Goal: Task Accomplishment & Management: Use online tool/utility

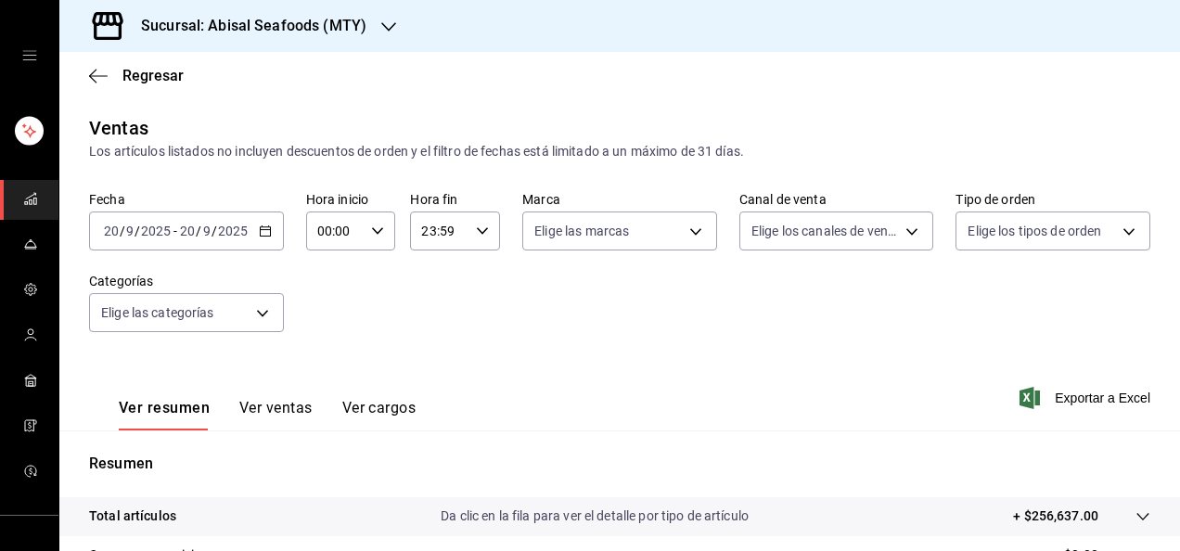
scroll to position [338, 0]
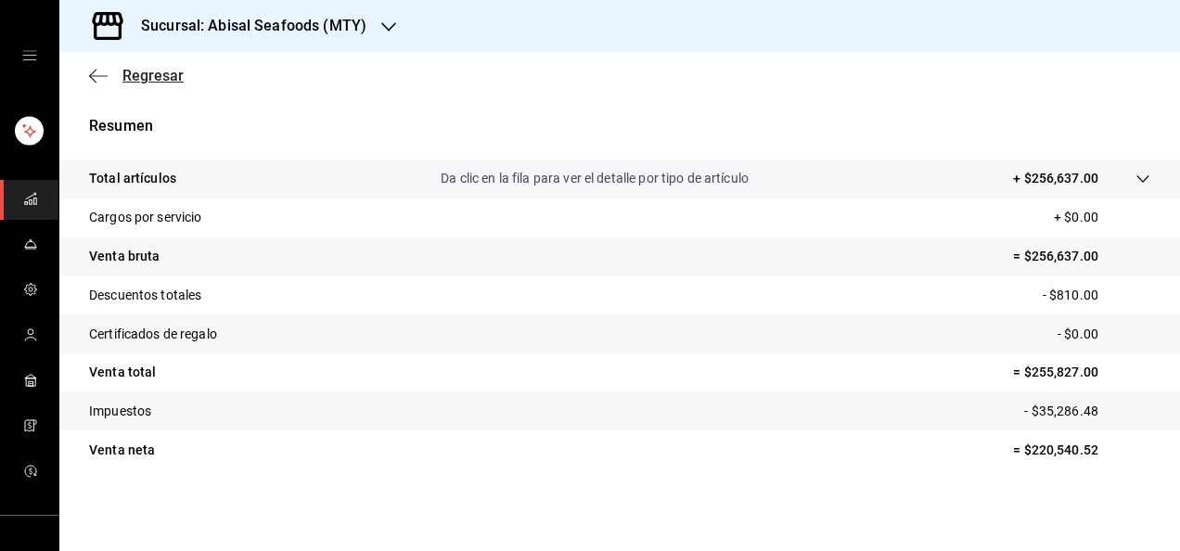
click at [137, 67] on span "Regresar" at bounding box center [152, 76] width 61 height 18
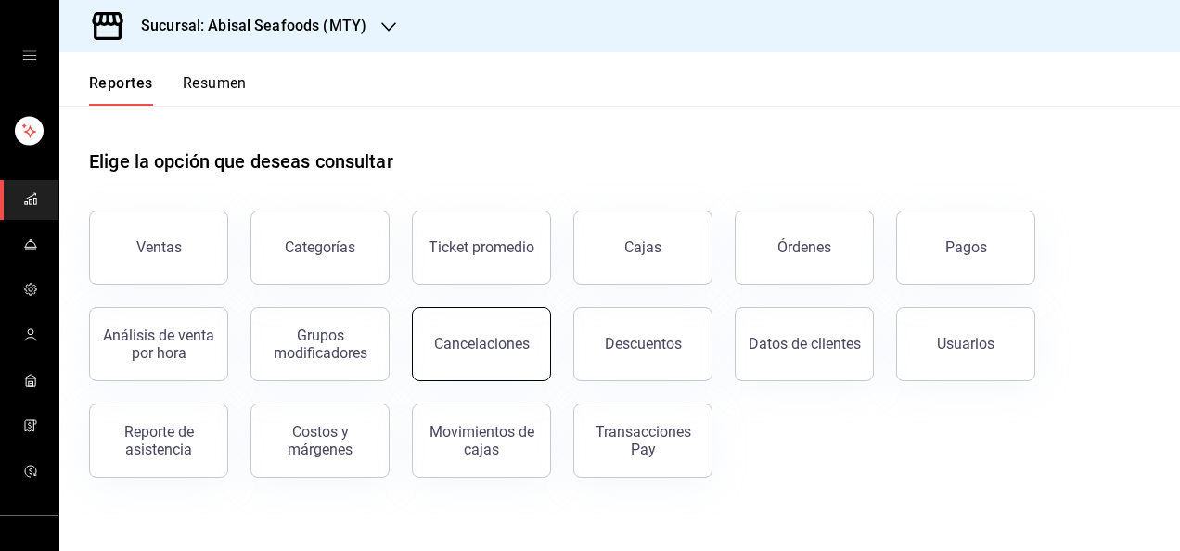
click at [514, 341] on div "Cancelaciones" at bounding box center [482, 344] width 96 height 18
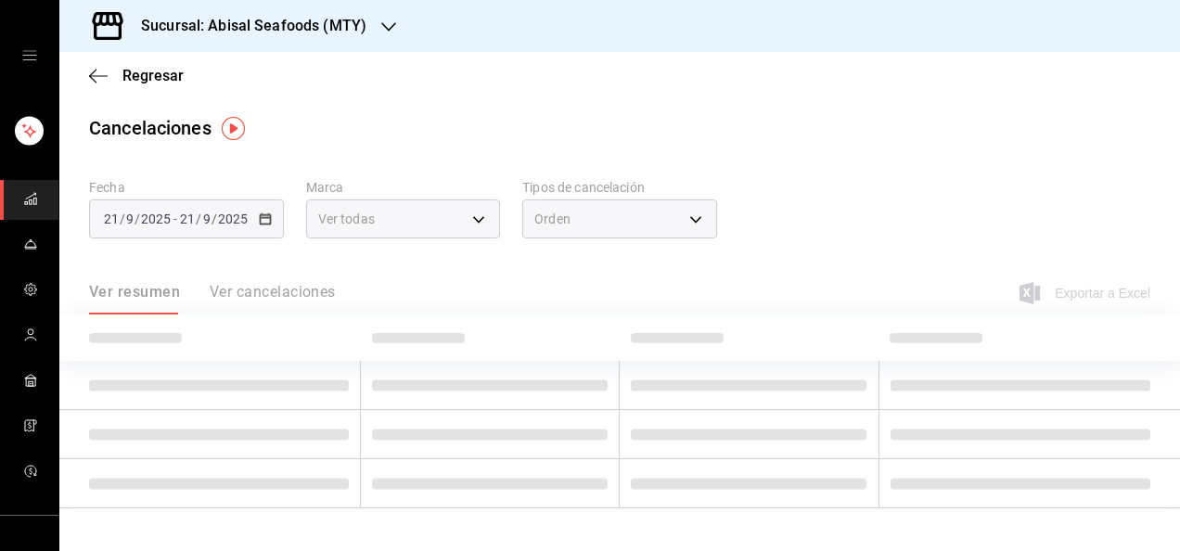
click at [631, 224] on div "Orden" at bounding box center [619, 218] width 195 height 39
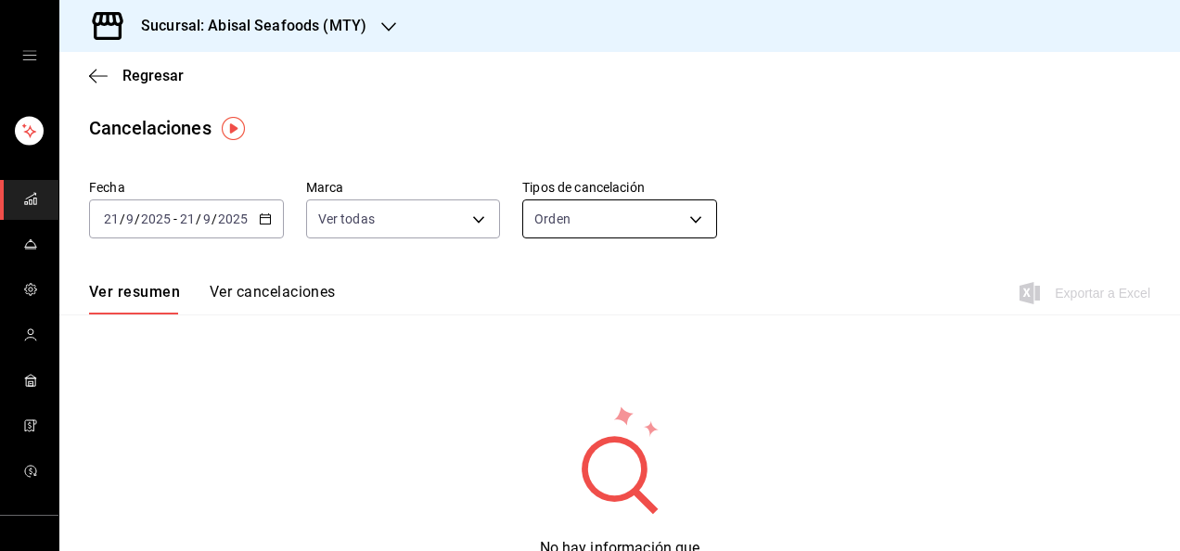
click at [631, 224] on body "Sucursal: Abisal Seafoods (MTY) Regresar Cancelaciones Fecha [DATE] [DATE] - [D…" at bounding box center [590, 275] width 1180 height 551
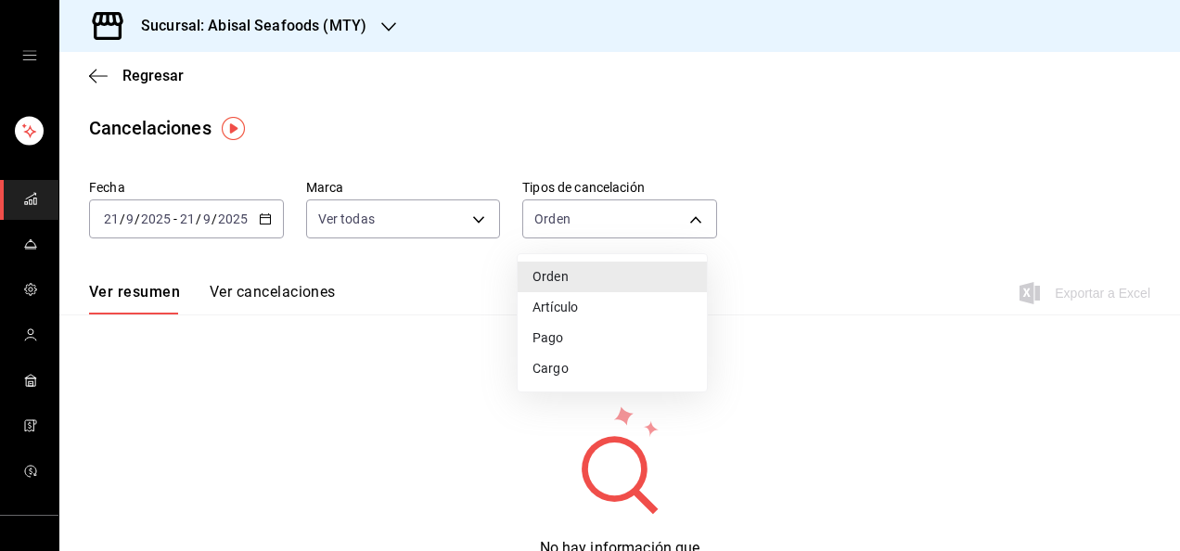
click at [621, 303] on li "Artículo" at bounding box center [612, 307] width 189 height 31
type input "ORDER_ITEM"
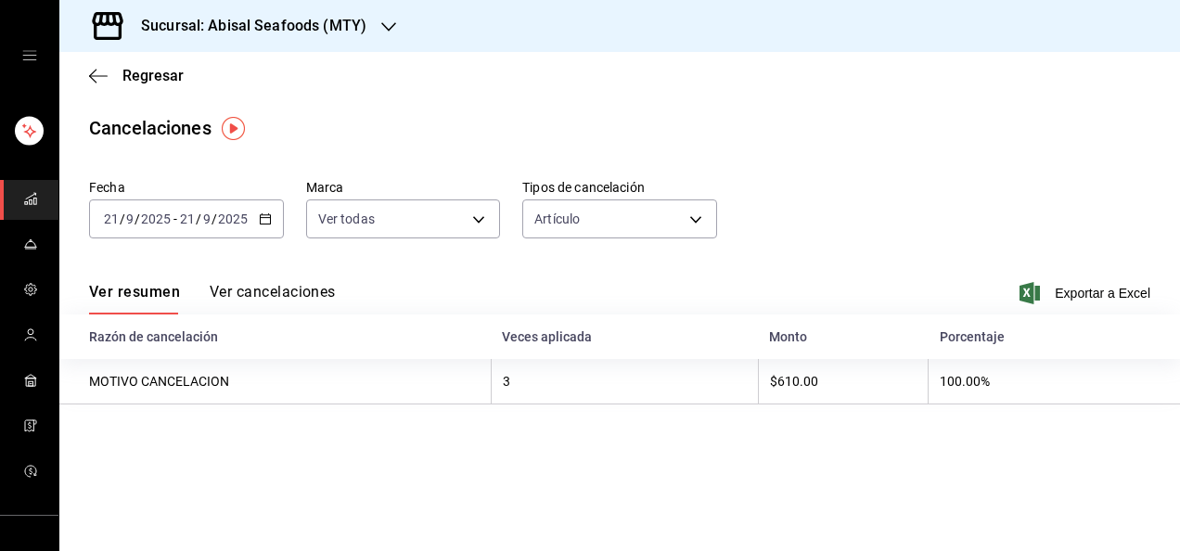
click at [251, 299] on button "Ver cancelaciones" at bounding box center [273, 299] width 126 height 32
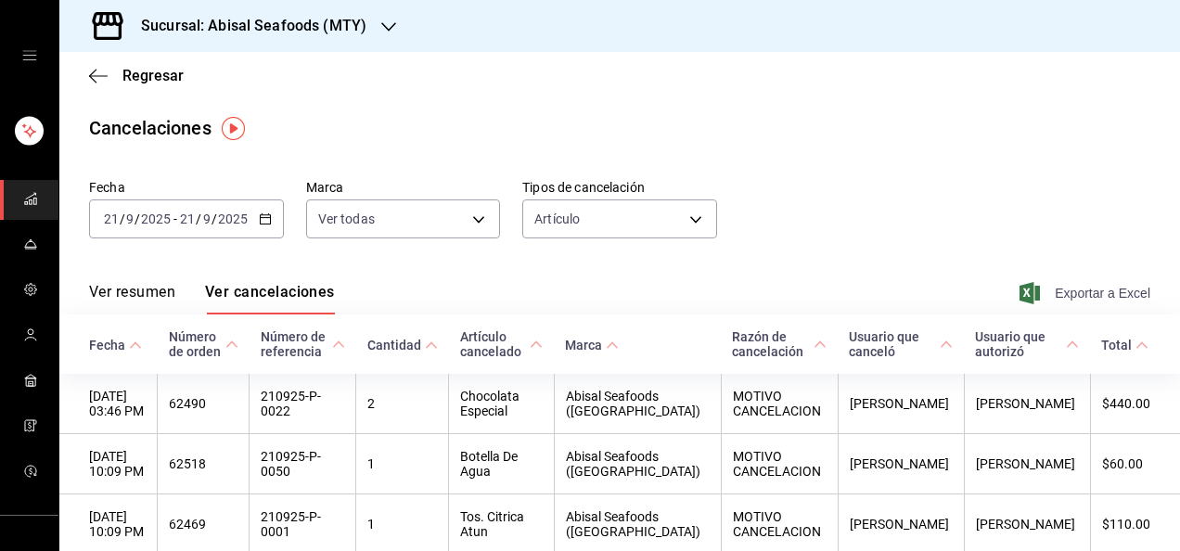
click at [1076, 289] on span "Exportar a Excel" at bounding box center [1086, 293] width 127 height 22
click at [154, 70] on span "Regresar" at bounding box center [152, 76] width 61 height 18
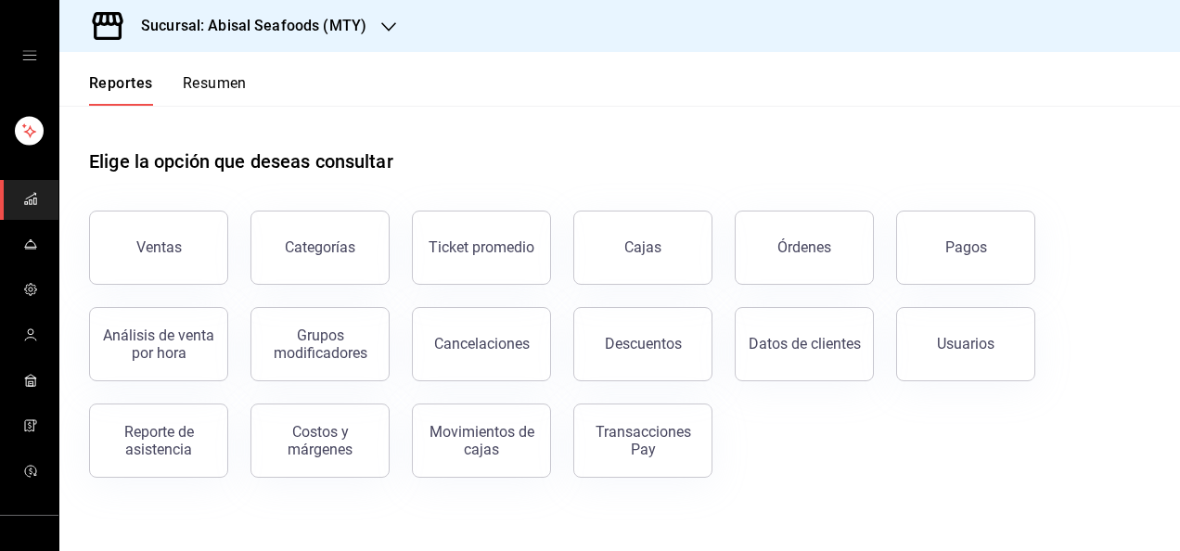
click at [721, 343] on div "Datos de clientes" at bounding box center [792, 333] width 161 height 96
click at [672, 345] on div "Descuentos" at bounding box center [643, 344] width 77 height 18
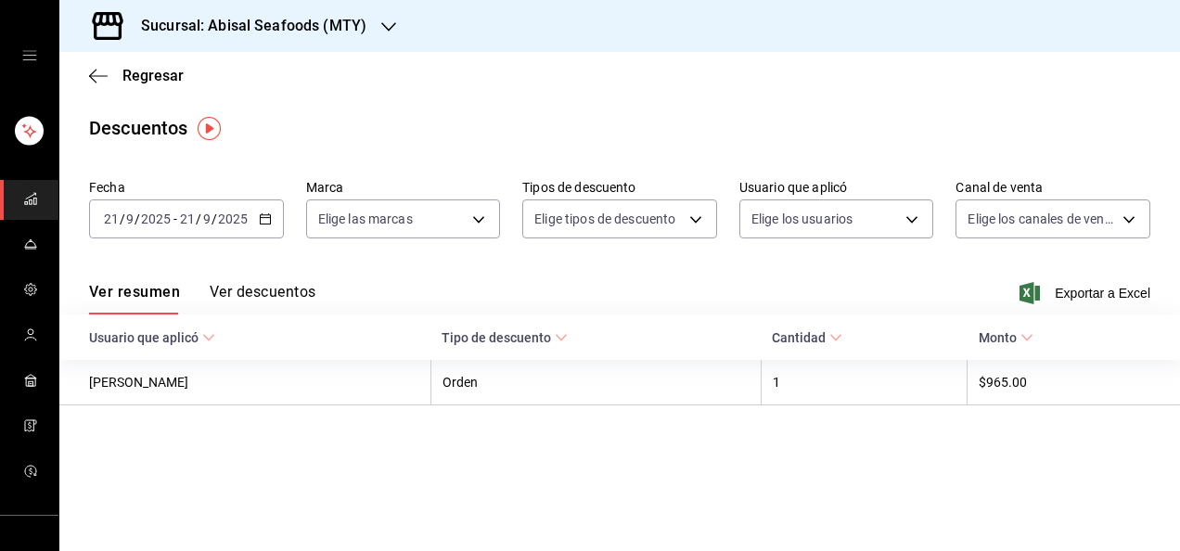
click at [262, 291] on button "Ver descuentos" at bounding box center [263, 299] width 106 height 32
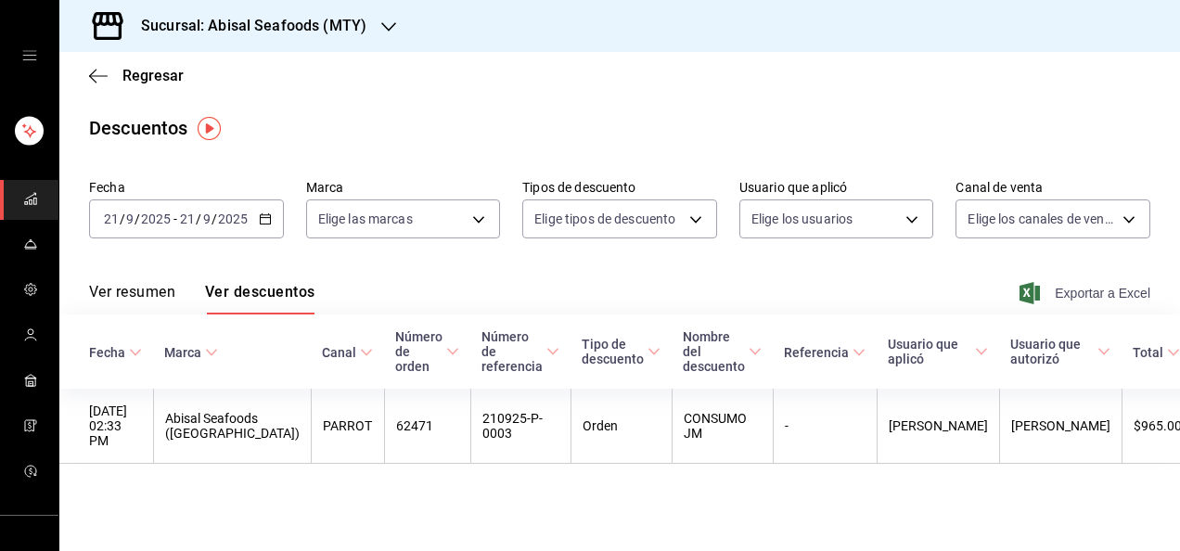
click at [1083, 295] on span "Exportar a Excel" at bounding box center [1086, 293] width 127 height 22
click at [165, 81] on span "Regresar" at bounding box center [152, 76] width 61 height 18
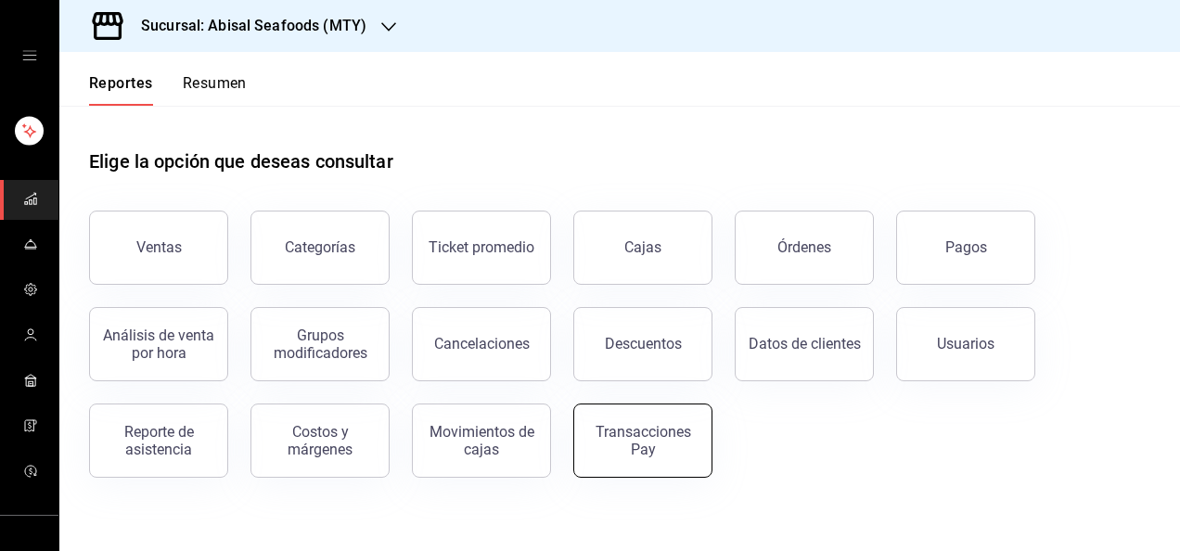
click at [610, 466] on button "Transacciones Pay" at bounding box center [642, 440] width 139 height 74
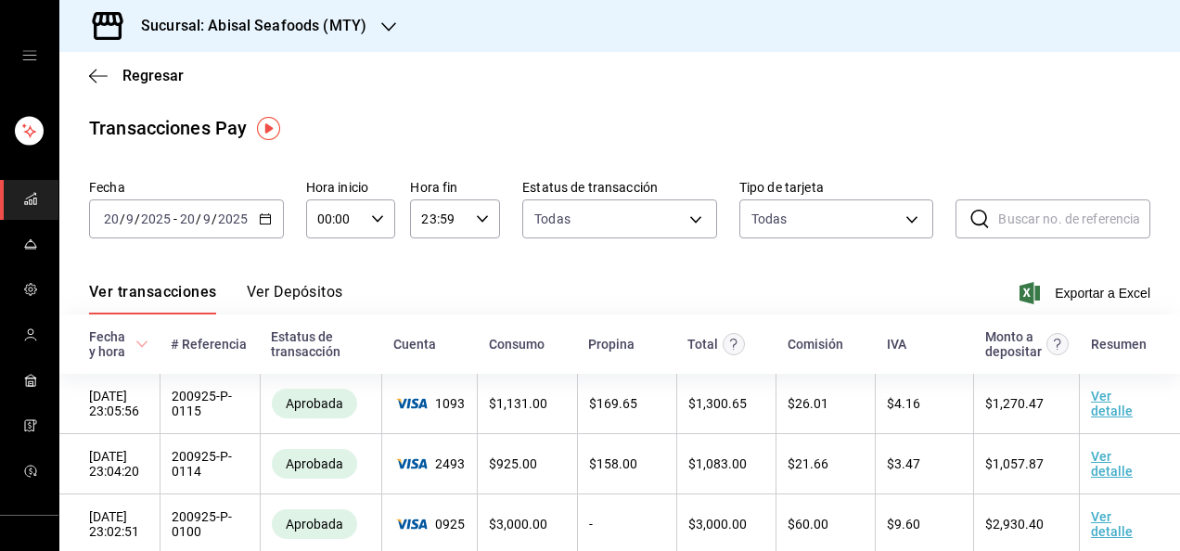
click at [272, 216] on div "[DATE] [DATE] - [DATE] [DATE]" at bounding box center [186, 218] width 195 height 39
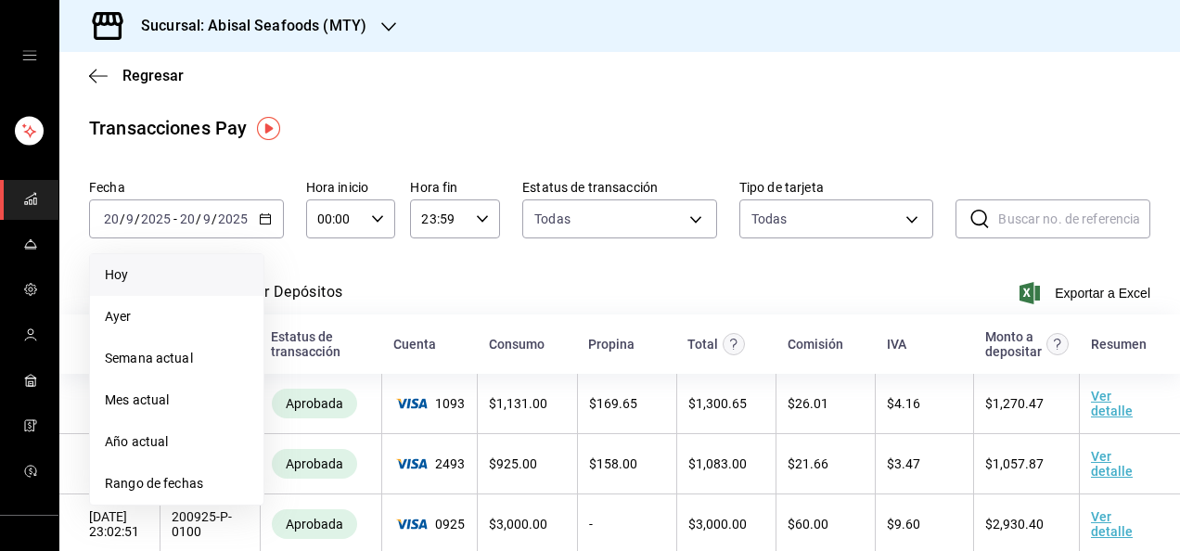
click at [238, 273] on span "Hoy" at bounding box center [177, 274] width 144 height 19
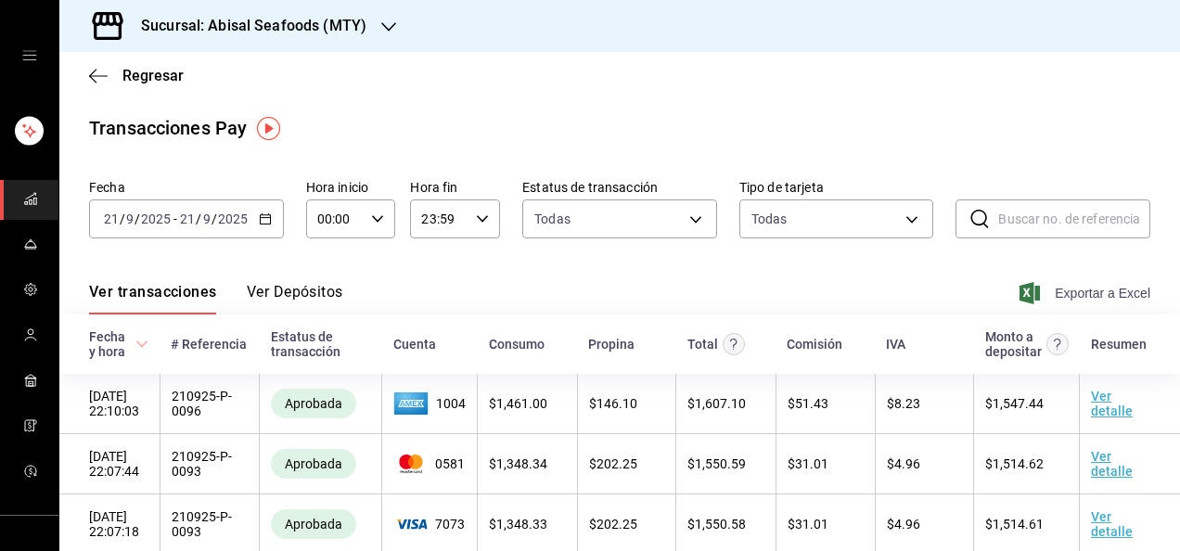
click at [1028, 286] on span "Exportar a Excel" at bounding box center [1086, 293] width 127 height 22
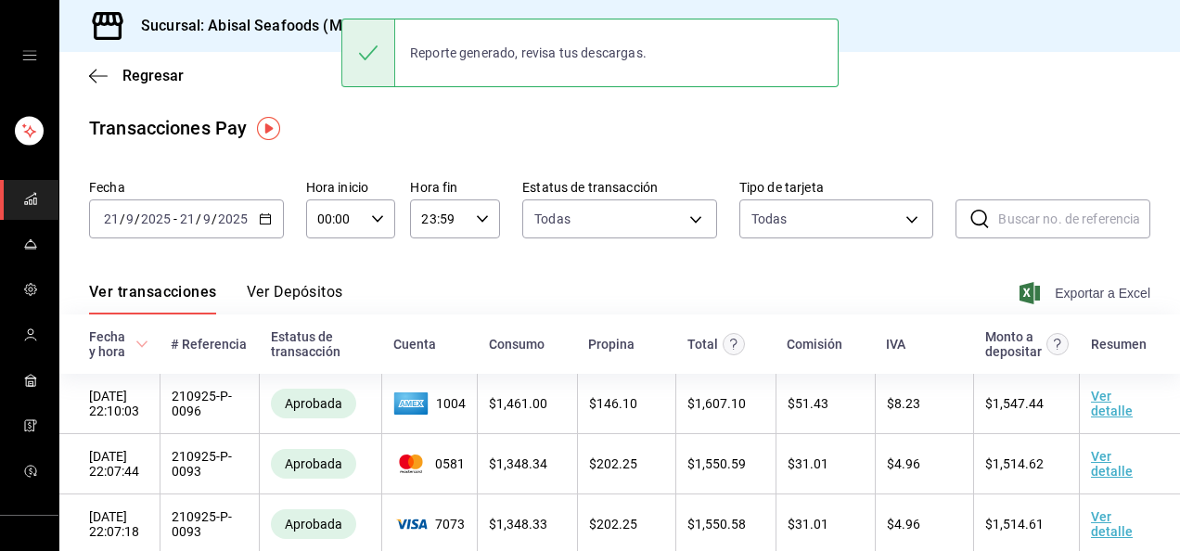
click at [1077, 288] on span "Exportar a Excel" at bounding box center [1086, 293] width 127 height 22
